Goal: Participate in discussion: Engage in conversation with other users on a specific topic

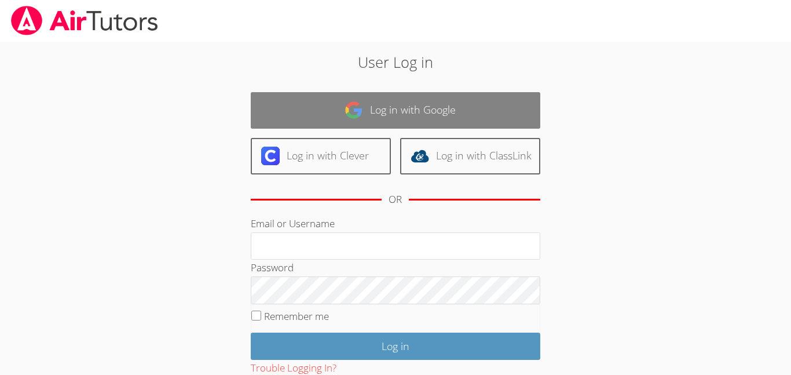
click at [432, 125] on link "Log in with Google" at bounding box center [396, 110] width 290 height 37
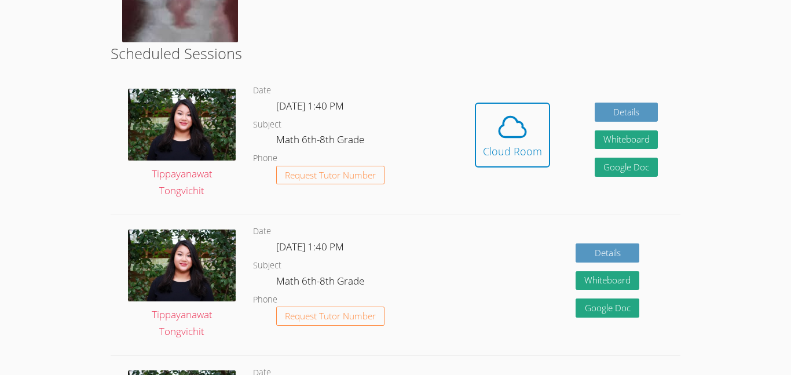
scroll to position [264, 0]
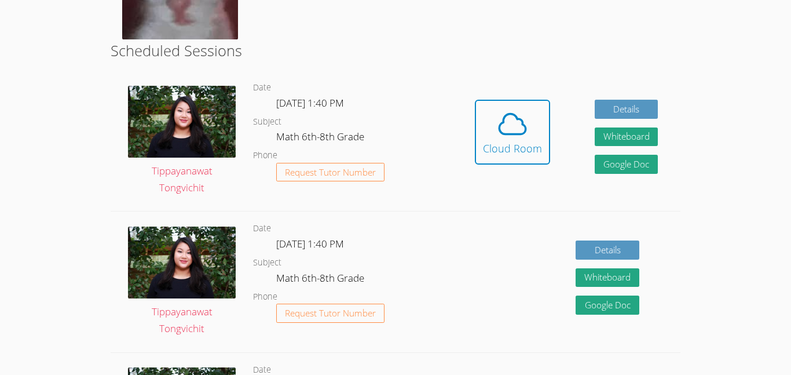
click at [518, 204] on div "Hidden Cloud Room Details Whiteboard Hidden Google Doc" at bounding box center [567, 141] width 228 height 140
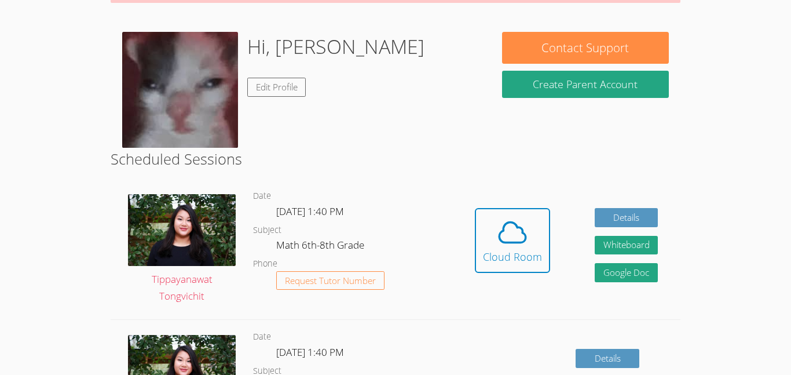
scroll to position [155, 0]
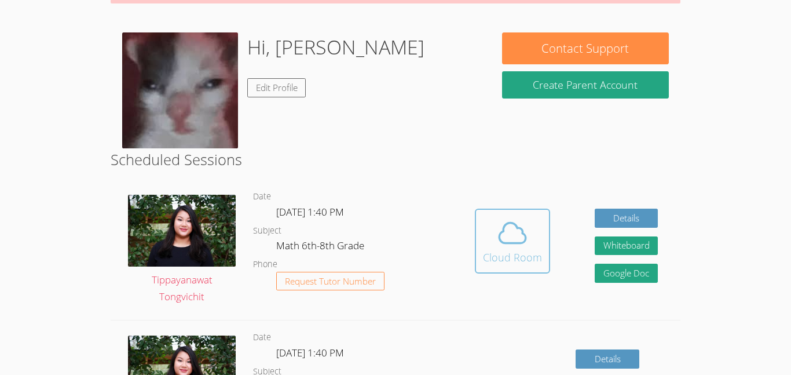
click at [518, 251] on div "Cloud Room" at bounding box center [512, 257] width 59 height 16
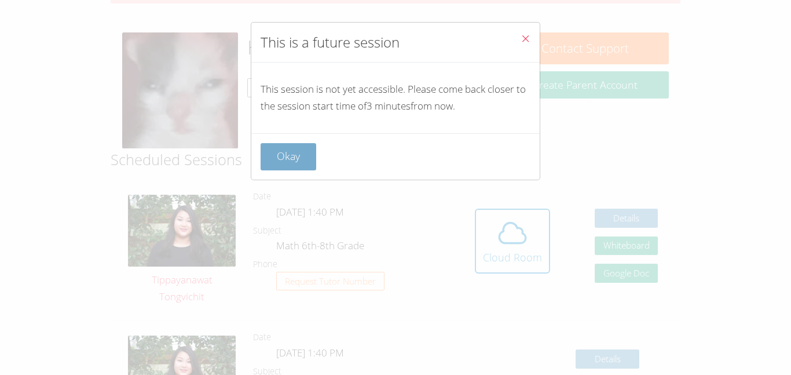
click at [284, 155] on button "Okay" at bounding box center [289, 156] width 56 height 27
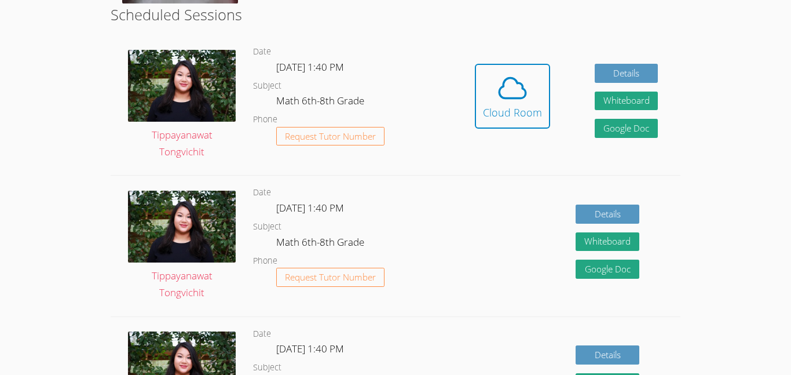
scroll to position [299, 0]
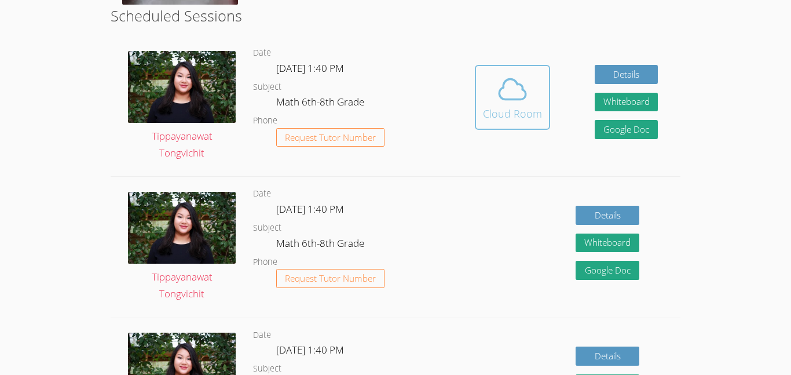
click at [517, 109] on div "Cloud Room" at bounding box center [512, 113] width 59 height 16
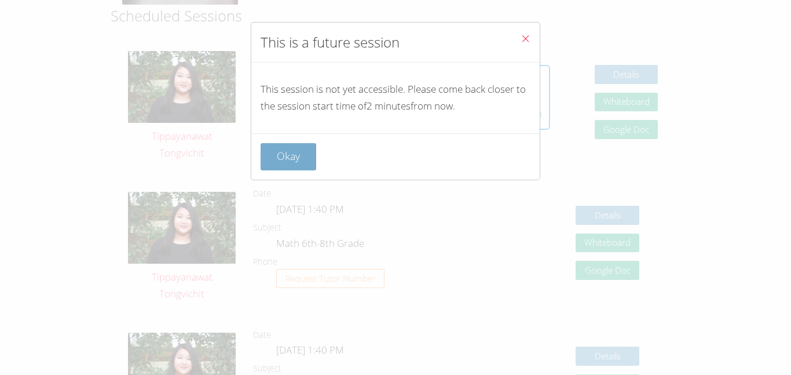
click at [279, 148] on button "Okay" at bounding box center [289, 156] width 56 height 27
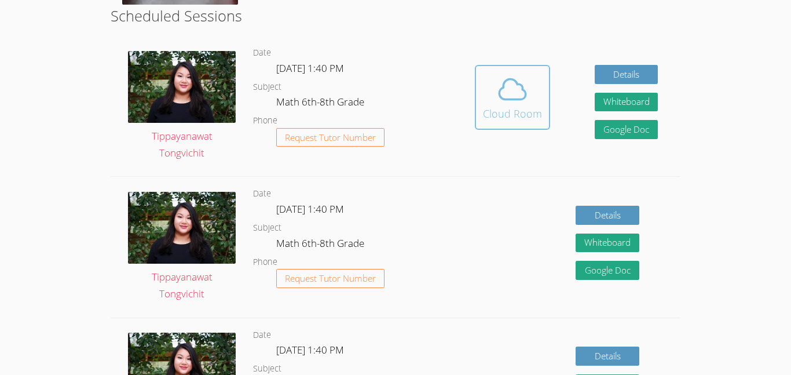
click at [526, 95] on icon at bounding box center [513, 89] width 32 height 32
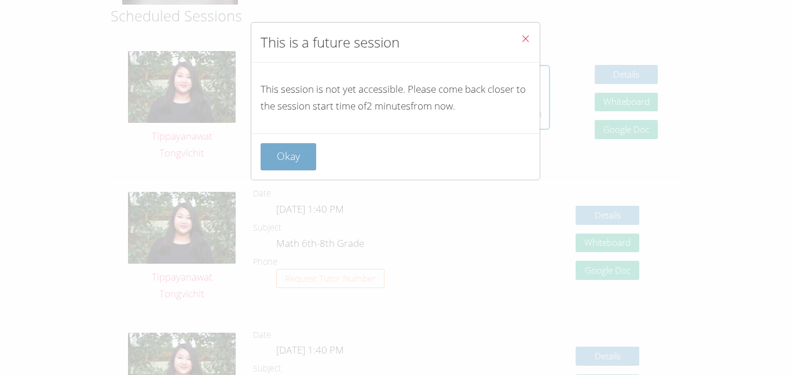
click at [283, 149] on button "Okay" at bounding box center [289, 156] width 56 height 27
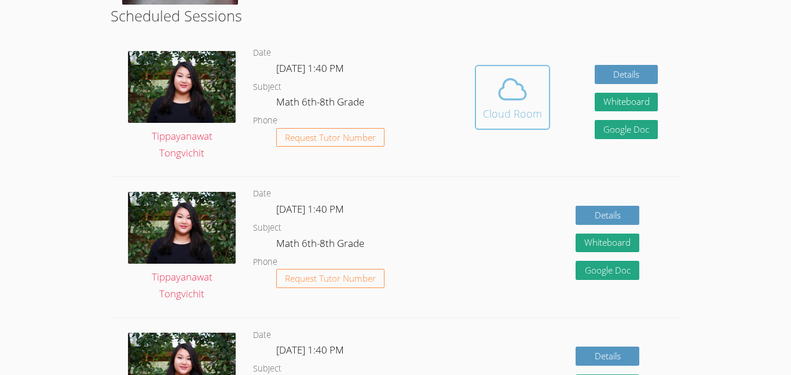
click at [543, 101] on button "Cloud Room" at bounding box center [512, 97] width 75 height 65
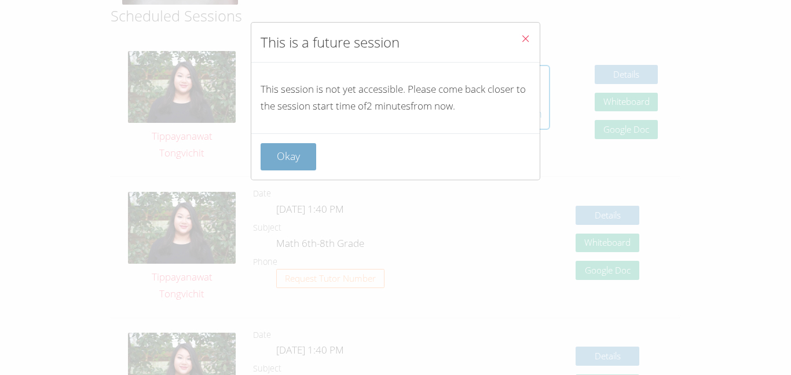
click at [312, 155] on button "Okay" at bounding box center [289, 156] width 56 height 27
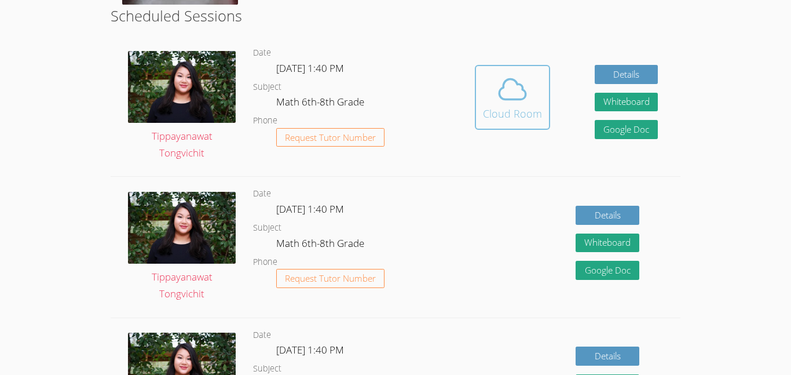
click at [535, 96] on span at bounding box center [512, 89] width 59 height 32
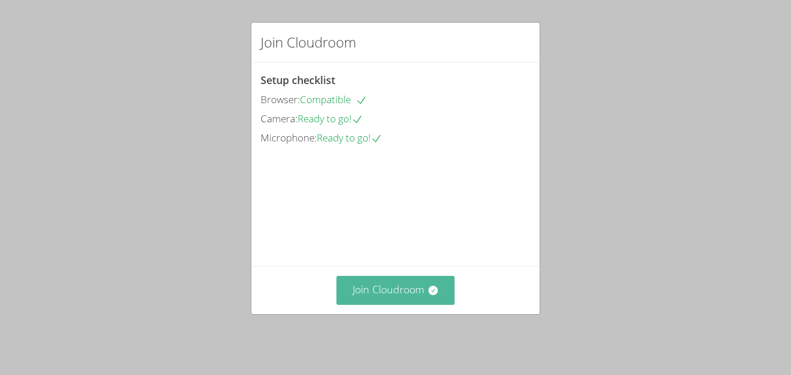
click at [363, 295] on button "Join Cloudroom" at bounding box center [396, 290] width 119 height 28
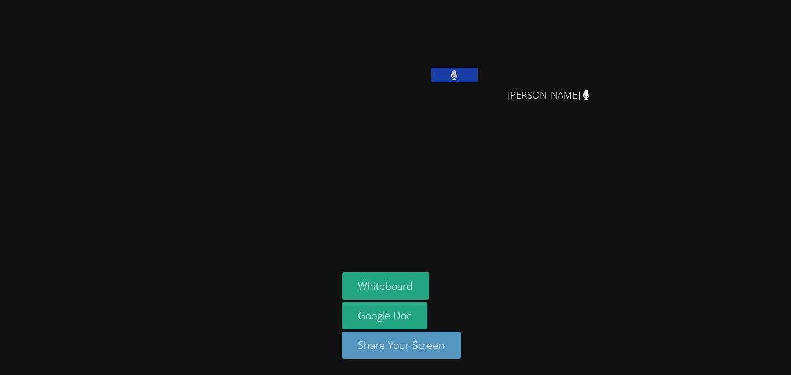
click at [453, 71] on icon at bounding box center [454, 75] width 7 height 10
click at [459, 74] on icon at bounding box center [454, 75] width 12 height 10
click at [460, 74] on button at bounding box center [455, 75] width 46 height 14
click at [460, 74] on icon at bounding box center [454, 75] width 12 height 10
click at [465, 80] on button at bounding box center [455, 75] width 46 height 14
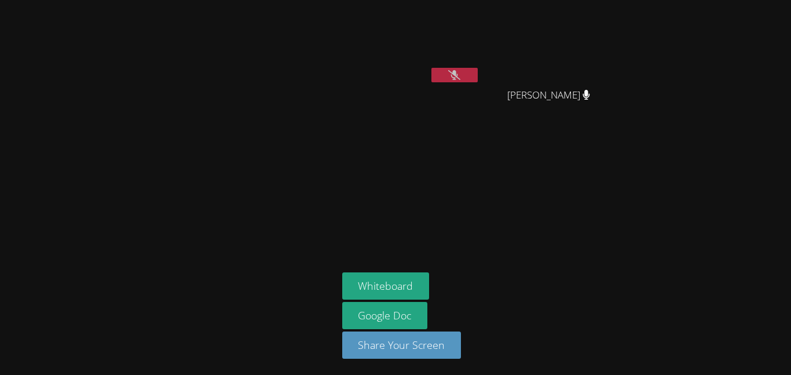
click at [465, 82] on div at bounding box center [455, 76] width 46 height 17
click at [463, 71] on button at bounding box center [455, 75] width 46 height 14
click at [468, 77] on button at bounding box center [455, 75] width 46 height 14
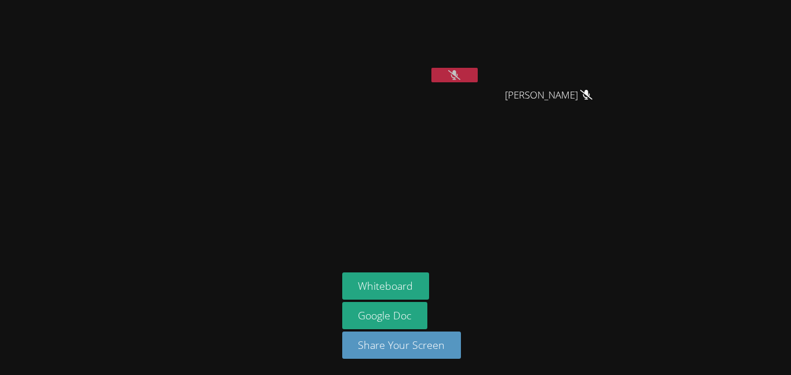
click at [468, 77] on button at bounding box center [455, 75] width 46 height 14
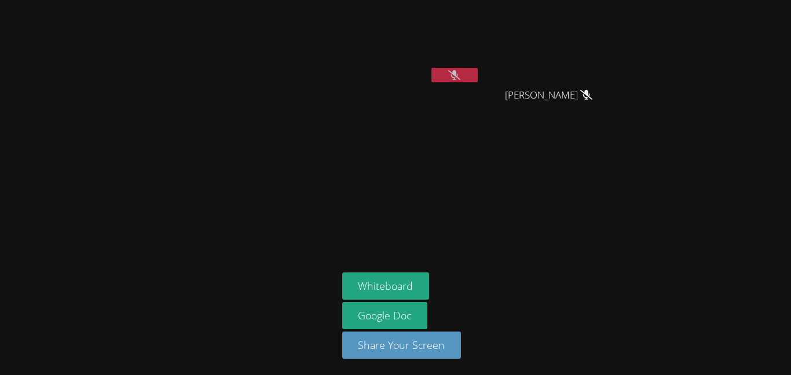
click at [468, 77] on button at bounding box center [455, 75] width 46 height 14
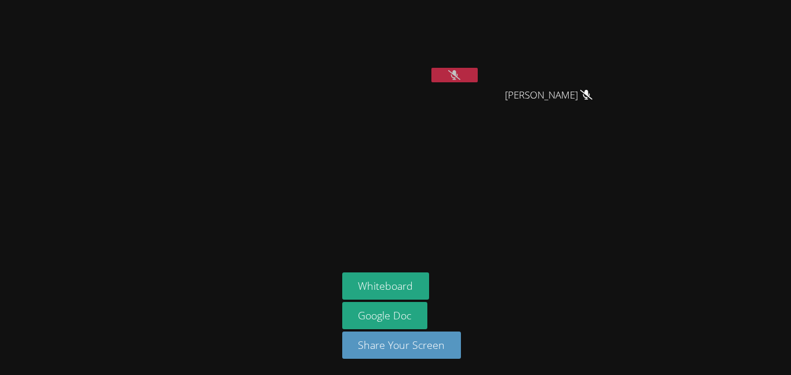
click at [468, 77] on button at bounding box center [455, 75] width 46 height 14
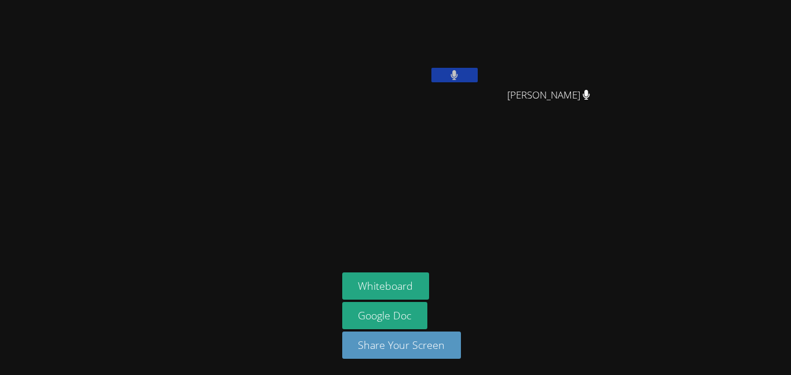
click at [468, 77] on button at bounding box center [455, 75] width 46 height 14
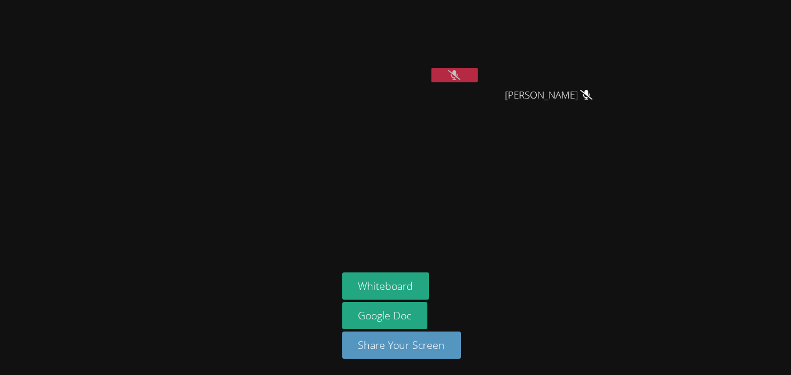
click at [468, 77] on button at bounding box center [455, 75] width 46 height 14
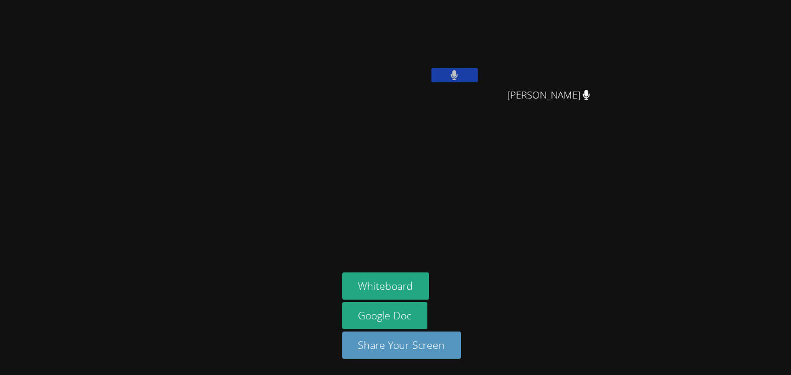
click at [468, 77] on button at bounding box center [455, 75] width 46 height 14
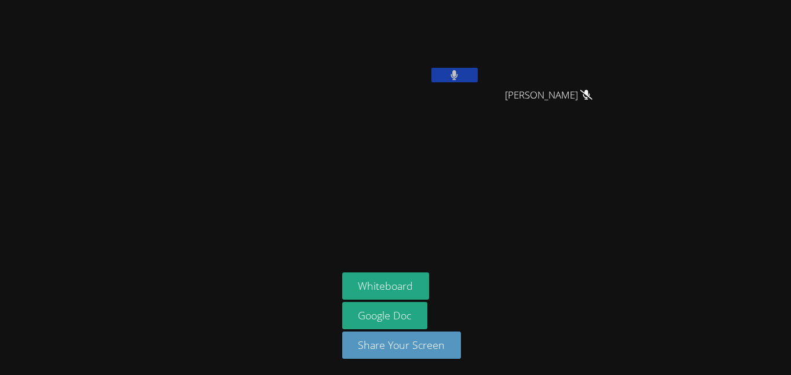
click at [468, 77] on button at bounding box center [455, 75] width 46 height 14
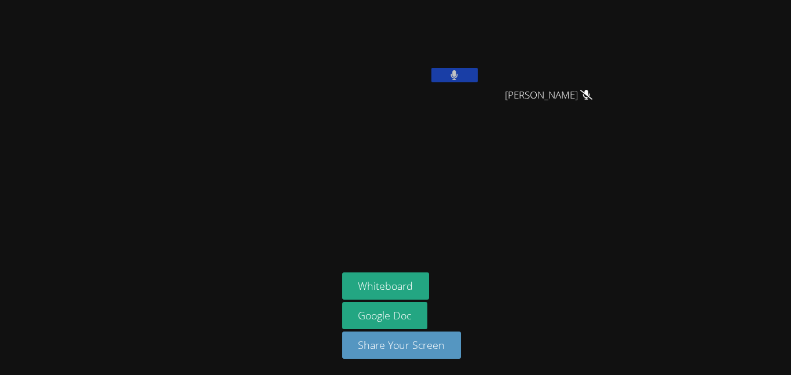
click at [468, 77] on button at bounding box center [455, 75] width 46 height 14
click at [468, 76] on button at bounding box center [455, 75] width 46 height 14
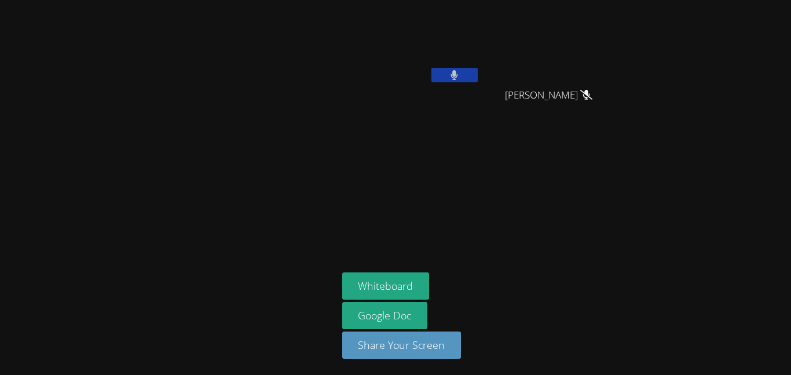
click at [468, 76] on button at bounding box center [455, 75] width 46 height 14
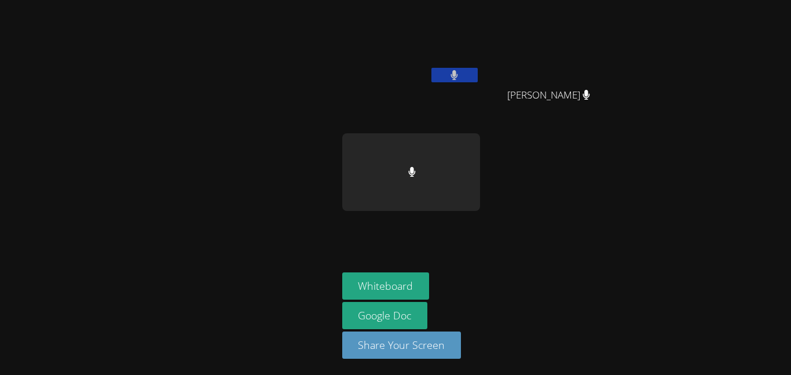
click at [466, 75] on button at bounding box center [455, 75] width 46 height 14
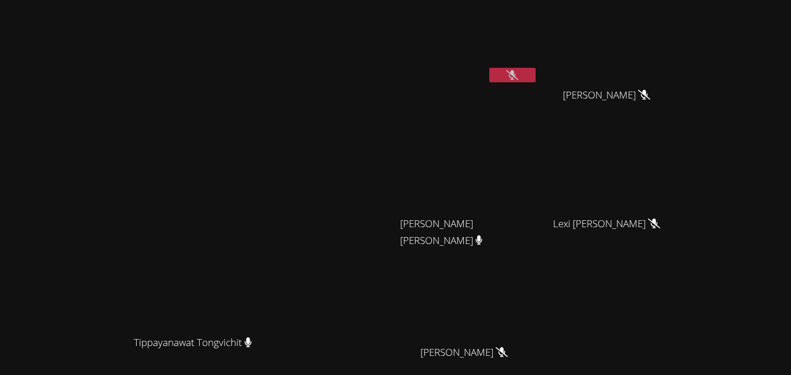
scroll to position [114, 0]
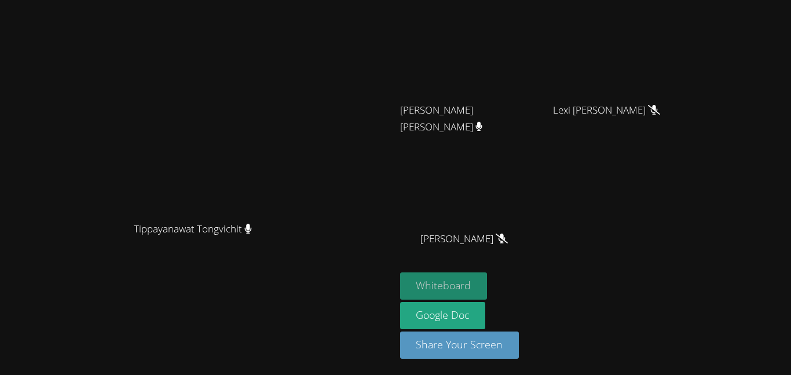
click at [488, 286] on button "Whiteboard" at bounding box center [443, 285] width 87 height 27
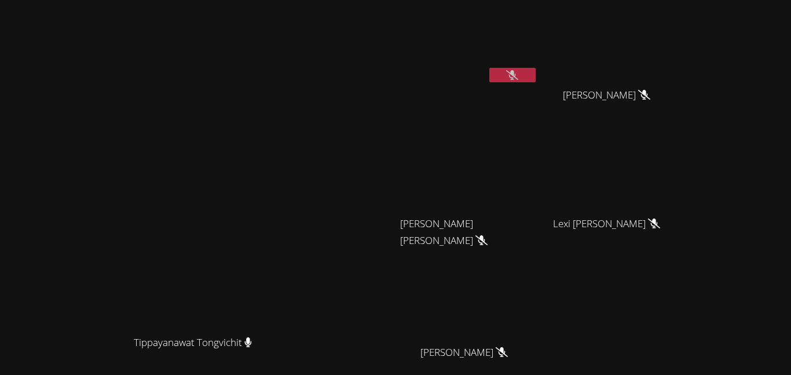
scroll to position [0, 0]
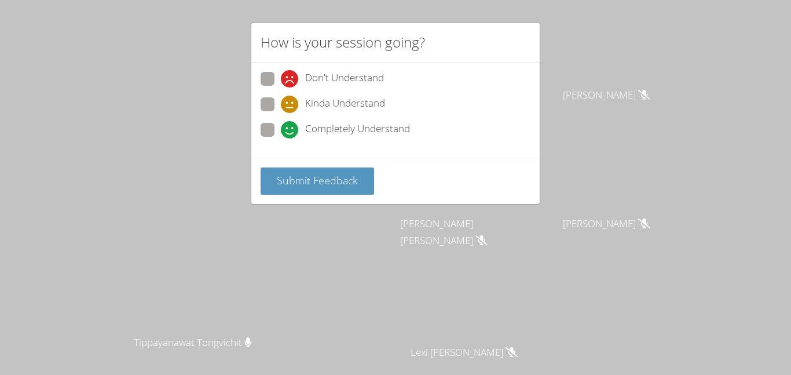
click at [281, 113] on span at bounding box center [281, 113] width 0 height 0
click at [281, 105] on input "Kinda Understand" at bounding box center [286, 102] width 10 height 10
radio input "true"
click at [334, 178] on span "Submit Feedback" at bounding box center [317, 180] width 81 height 14
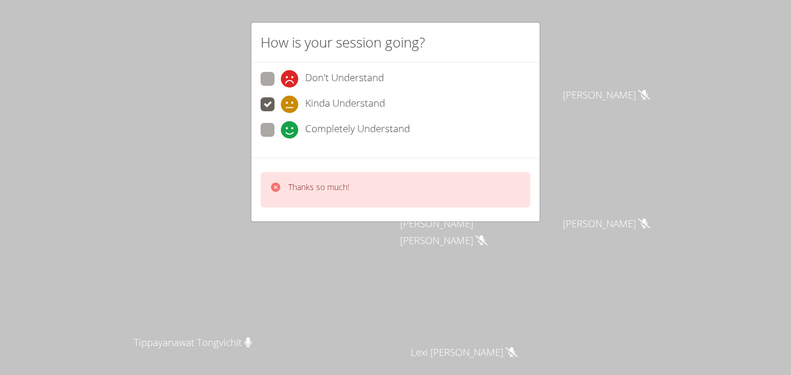
click at [347, 231] on div "How is your session going? Don't Understand Kinda Understand Completely Underst…" at bounding box center [395, 187] width 791 height 375
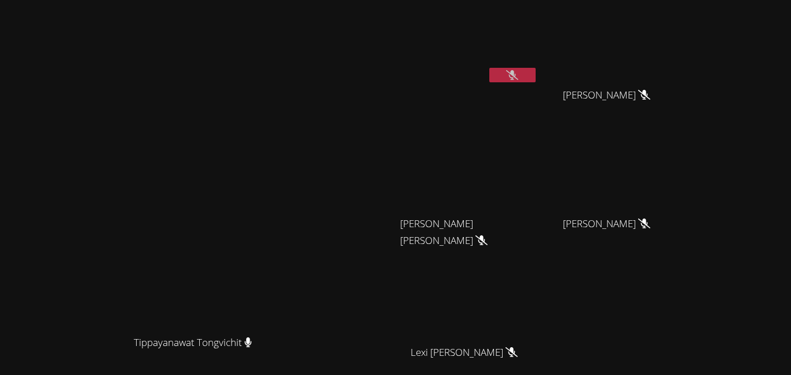
scroll to position [1, 0]
click at [519, 76] on icon at bounding box center [512, 75] width 12 height 10
click at [536, 76] on button at bounding box center [513, 74] width 46 height 14
click at [519, 78] on icon at bounding box center [512, 75] width 12 height 10
click at [536, 76] on button at bounding box center [513, 74] width 46 height 14
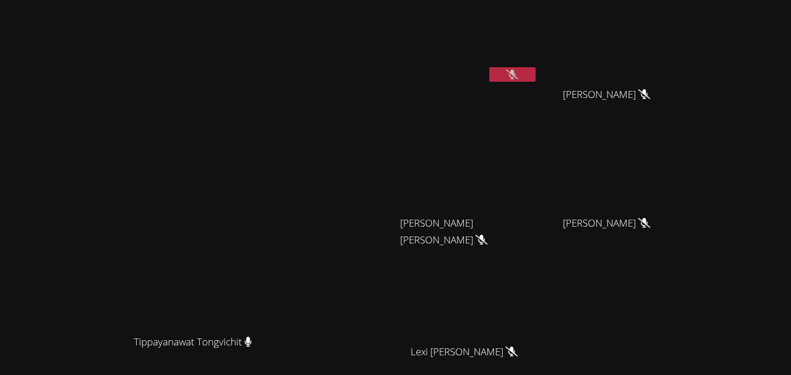
click at [519, 72] on icon at bounding box center [512, 75] width 12 height 10
click at [516, 72] on icon at bounding box center [512, 75] width 7 height 10
click at [519, 72] on icon at bounding box center [512, 75] width 12 height 10
click at [516, 71] on icon at bounding box center [512, 75] width 7 height 10
